Goal: Transaction & Acquisition: Obtain resource

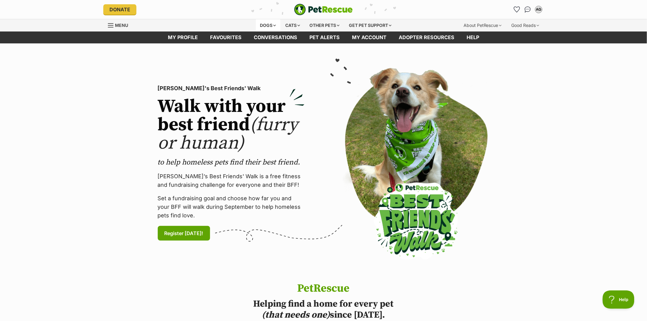
click at [262, 24] on div "Dogs" at bounding box center [268, 25] width 24 height 12
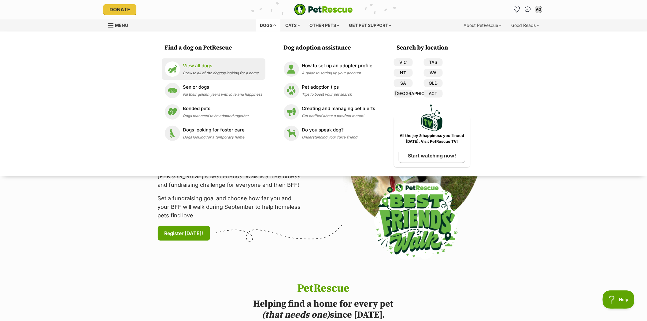
click at [206, 66] on p "View all dogs" at bounding box center [221, 65] width 76 height 7
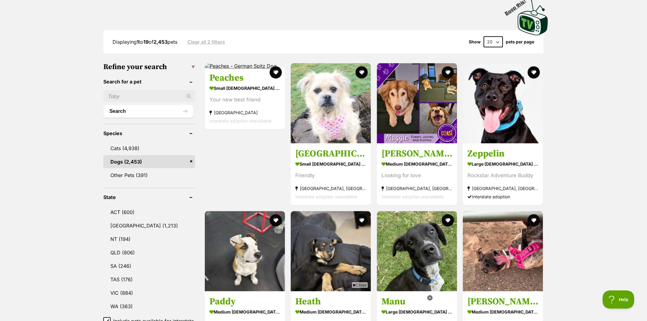
scroll to position [136, 0]
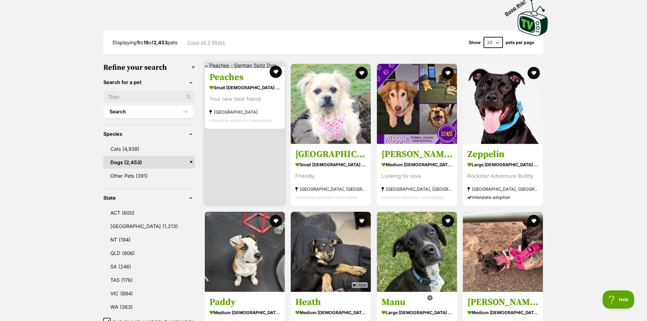
click at [247, 80] on h3 "Peaches" at bounding box center [245, 78] width 71 height 12
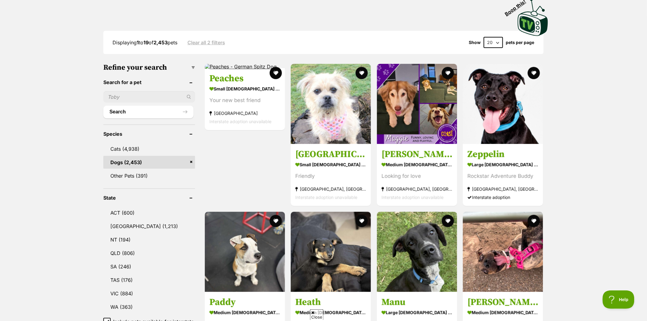
scroll to position [0, 0]
click at [122, 95] on input "text" at bounding box center [149, 97] width 92 height 12
type input "jemima"
click at [123, 108] on button "Search" at bounding box center [148, 112] width 90 height 12
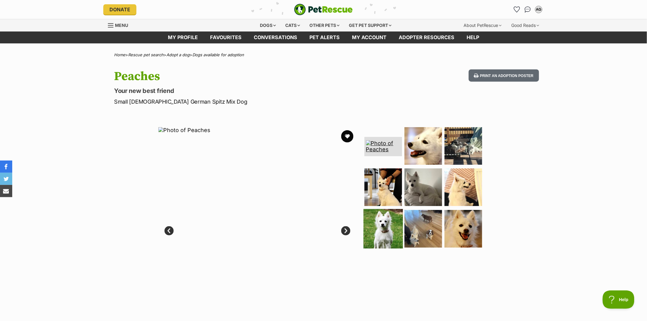
click at [386, 228] on img at bounding box center [383, 228] width 39 height 39
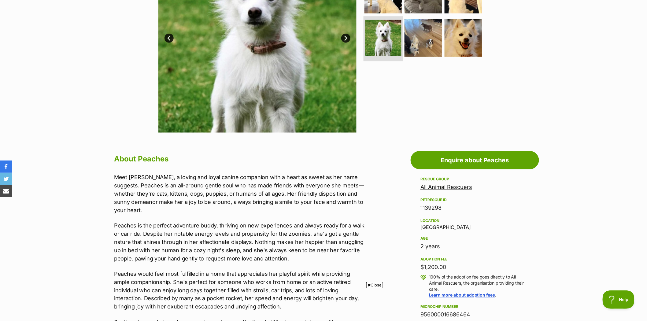
scroll to position [272, 0]
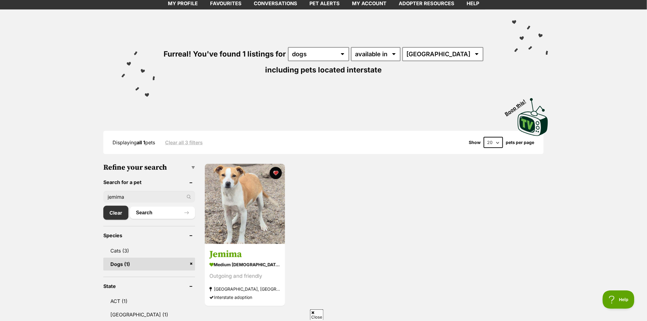
scroll to position [68, 0]
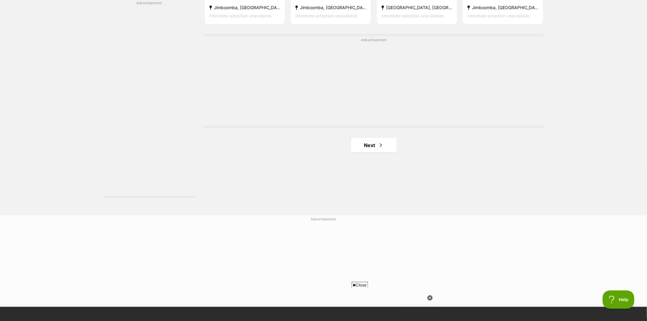
scroll to position [1084, 0]
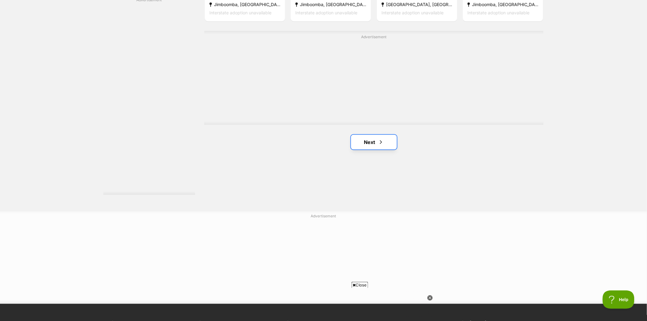
click at [368, 141] on link "Next" at bounding box center [374, 142] width 46 height 15
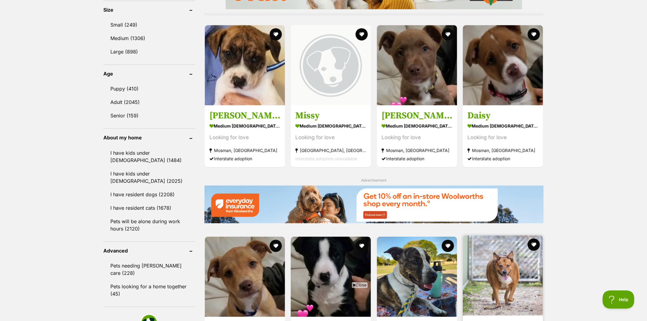
scroll to position [544, 0]
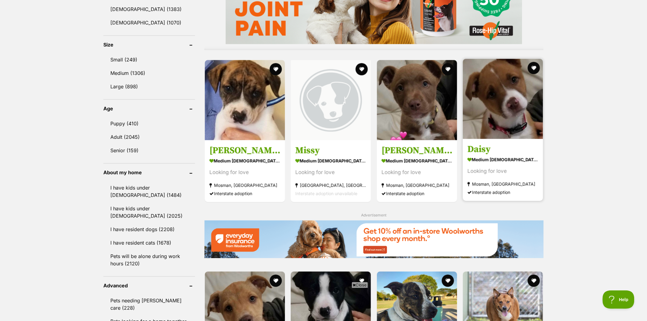
click at [494, 93] on img at bounding box center [503, 99] width 80 height 80
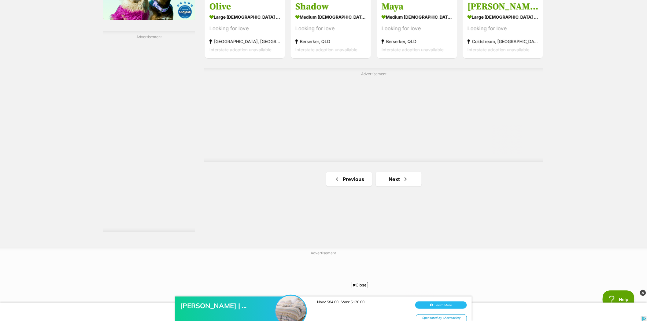
scroll to position [1088, 0]
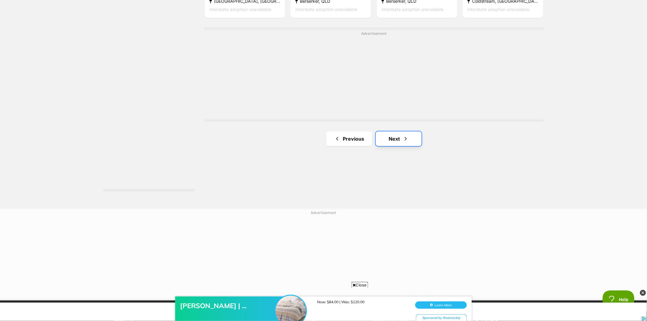
click at [394, 136] on link "Next" at bounding box center [399, 139] width 46 height 15
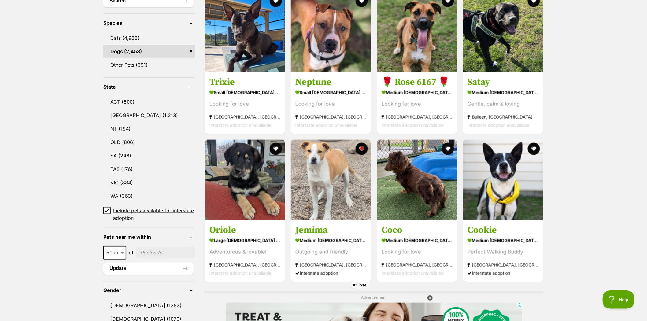
scroll to position [272, 0]
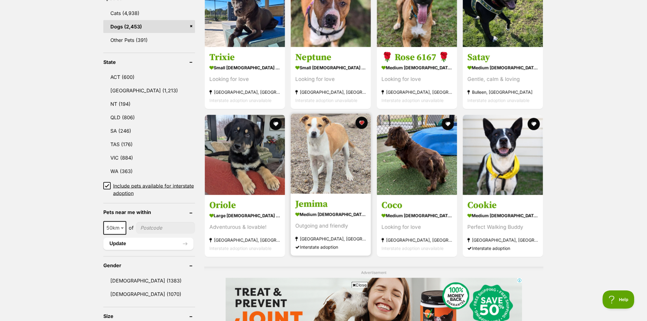
click at [334, 143] on img at bounding box center [331, 154] width 80 height 80
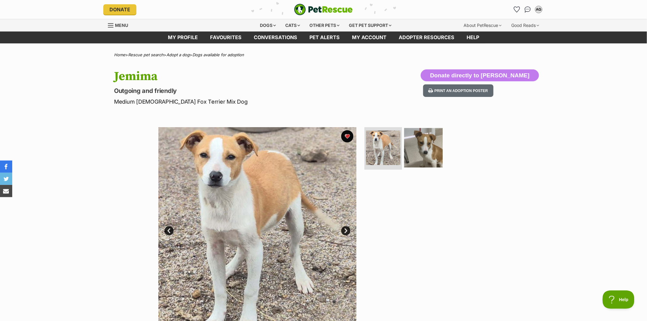
click at [420, 142] on img at bounding box center [423, 147] width 39 height 39
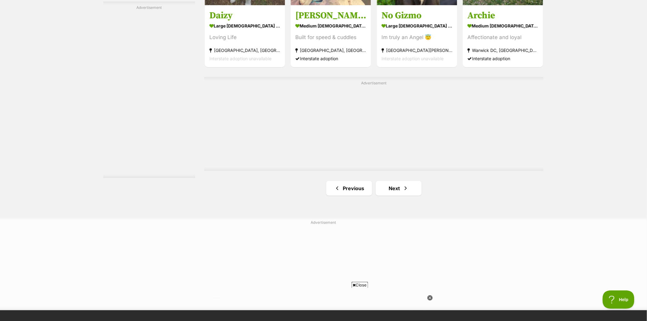
scroll to position [1156, 0]
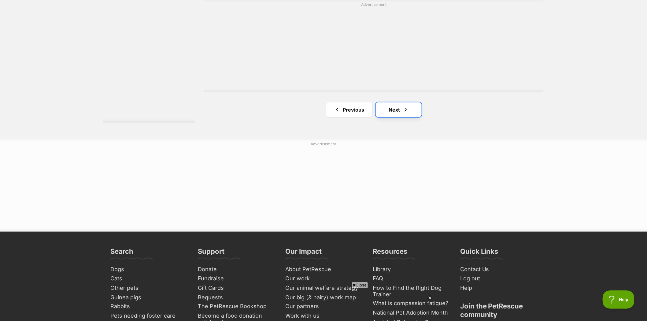
click at [393, 106] on link "Next" at bounding box center [399, 110] width 46 height 15
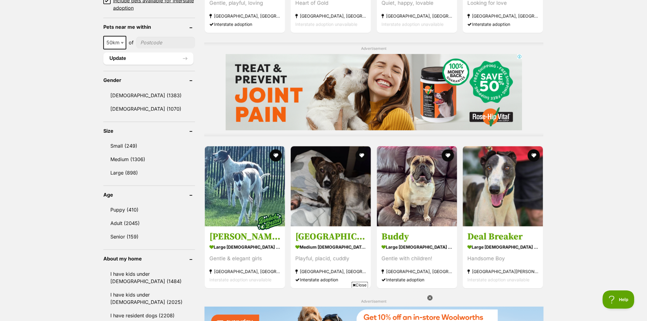
scroll to position [510, 0]
